Goal: Navigation & Orientation: Find specific page/section

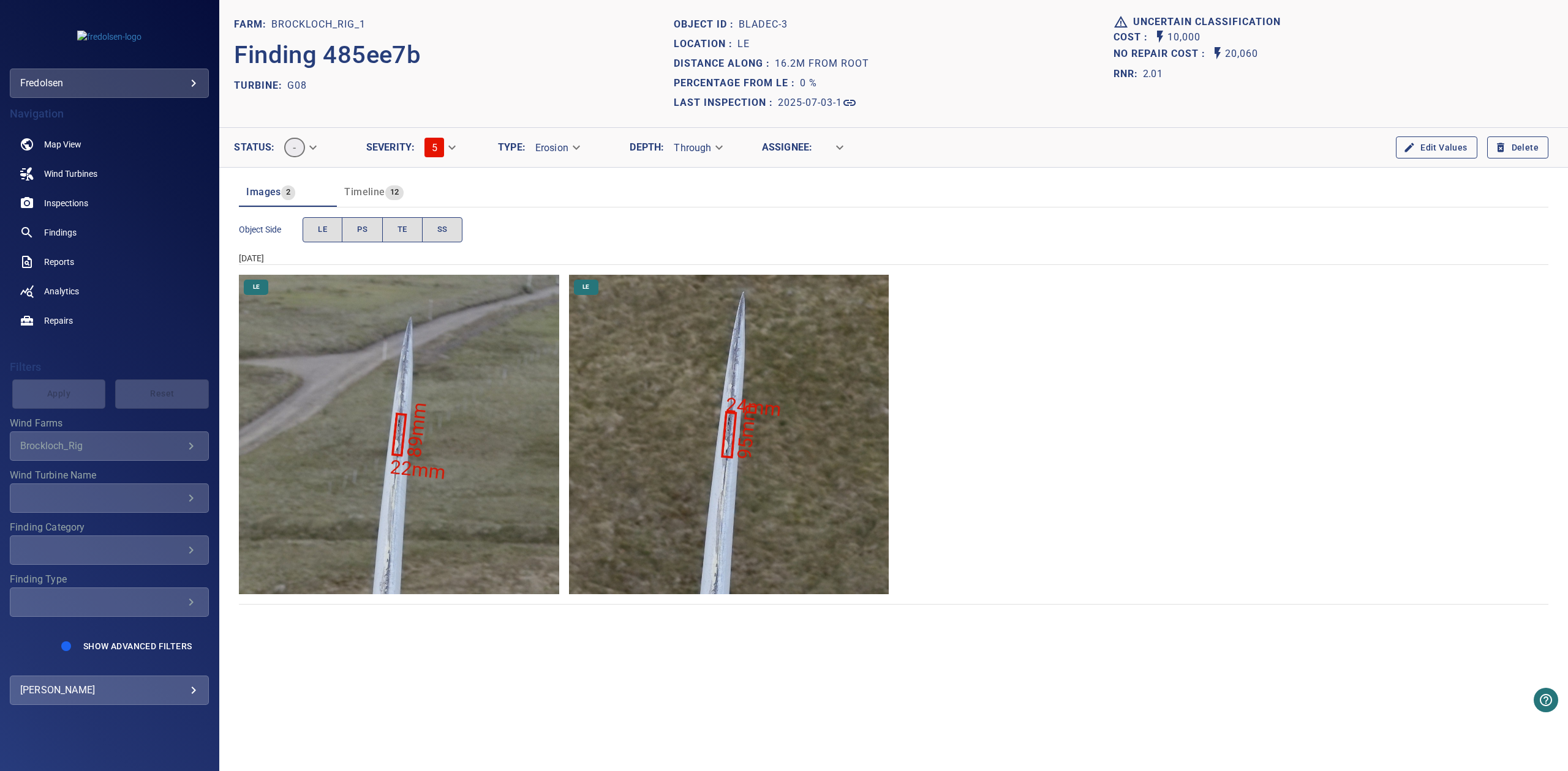
click at [419, 391] on img "Brockloch_Rig_1/G08/2025-07-03-1/2025-07-03-1/image89wp101.jpg" at bounding box center [399, 434] width 320 height 320
